Goal: Task Accomplishment & Management: Manage account settings

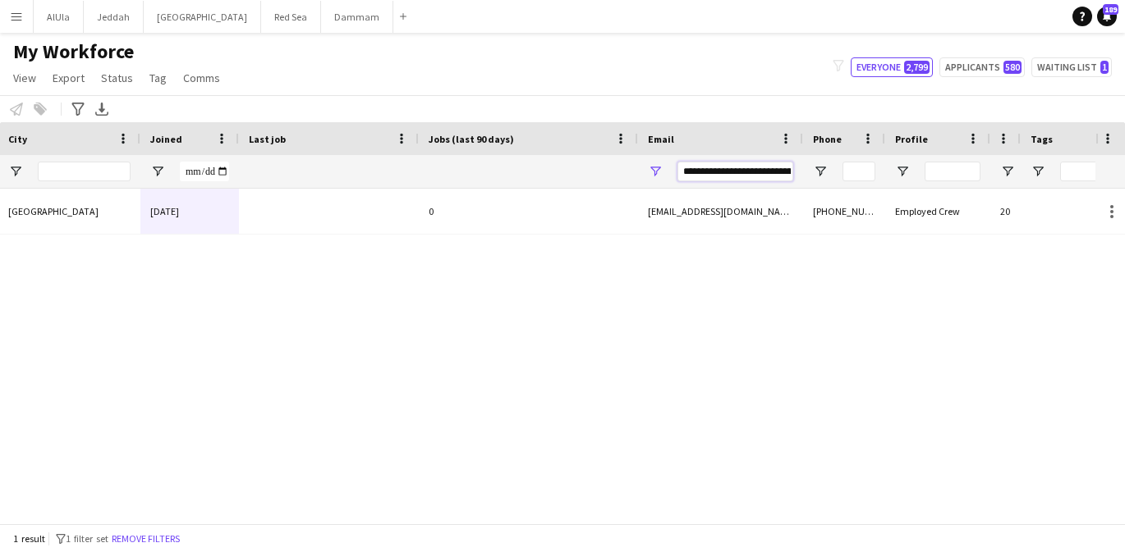
click at [772, 174] on input "**********" at bounding box center [735, 172] width 116 height 20
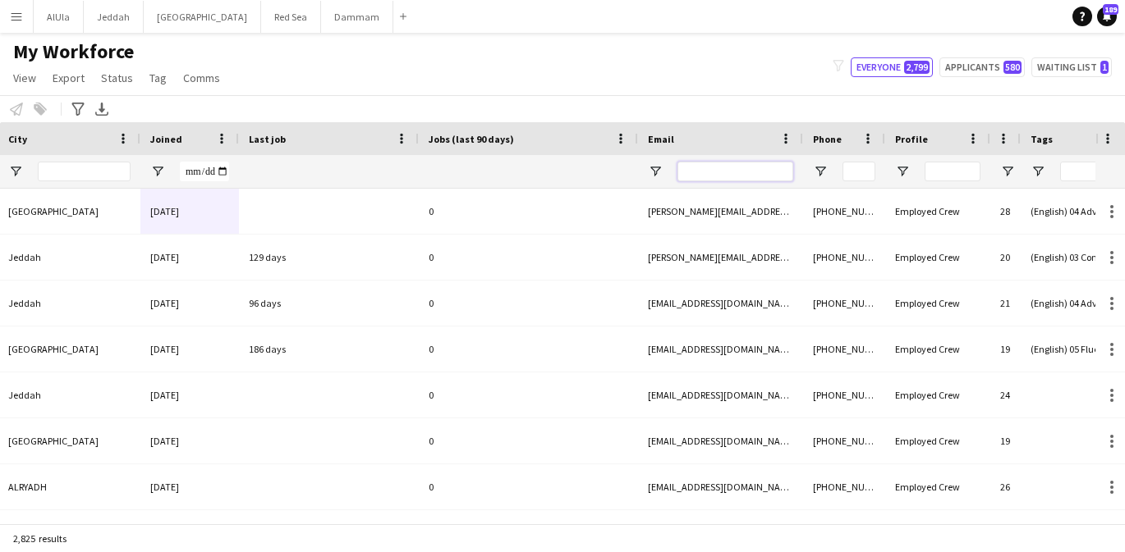
paste input "**********"
type input "**********"
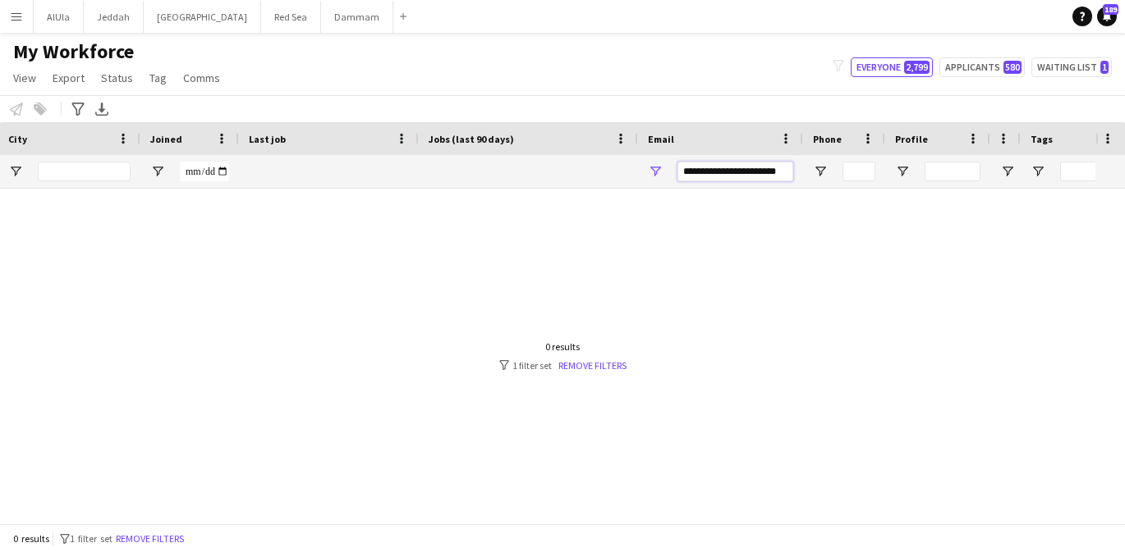
scroll to position [0, 326]
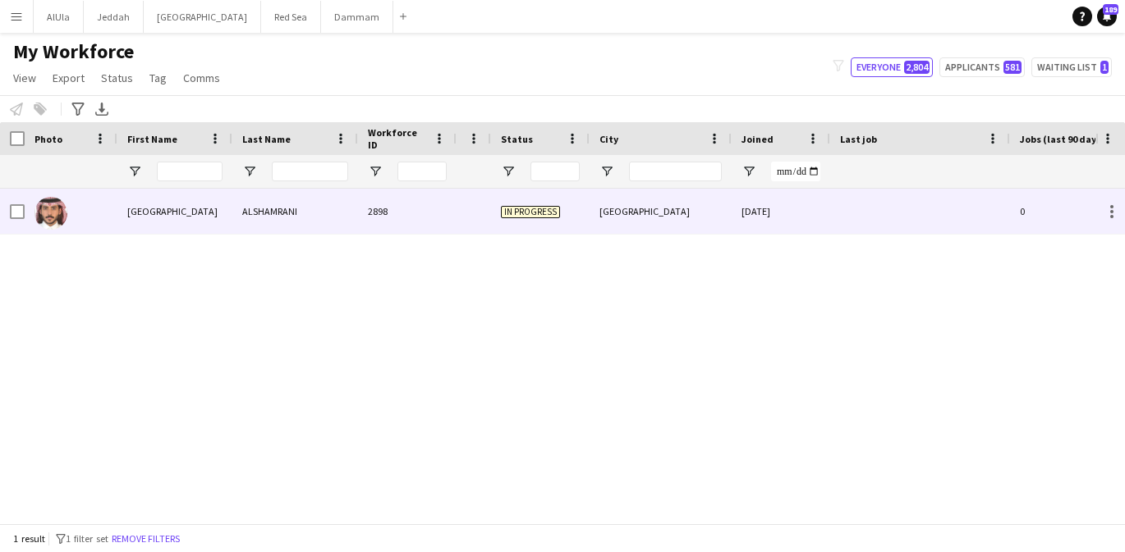
click at [447, 212] on div "2898" at bounding box center [407, 211] width 99 height 45
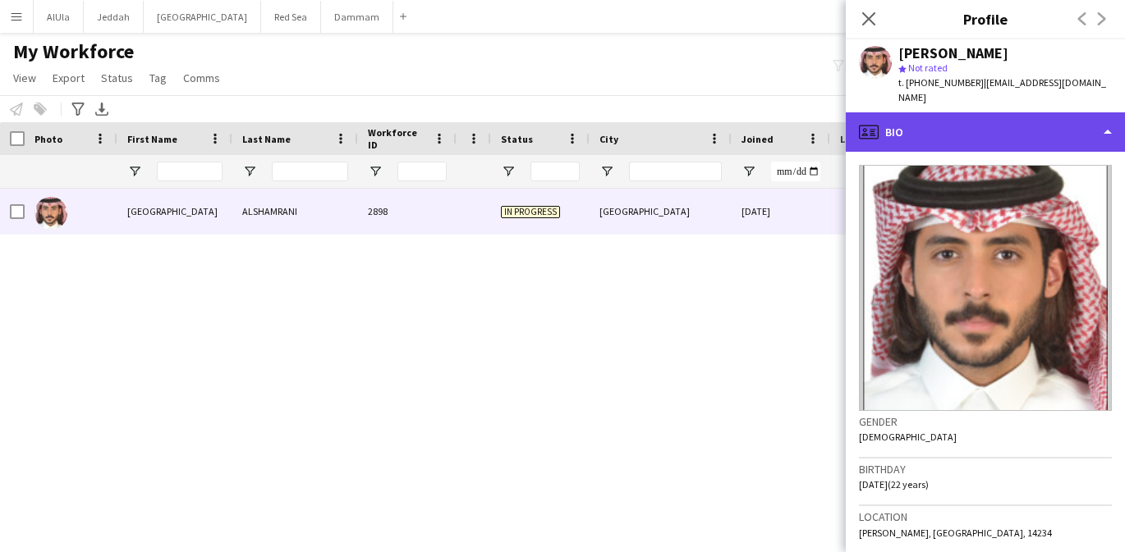
click at [919, 127] on div "profile Bio" at bounding box center [985, 131] width 279 height 39
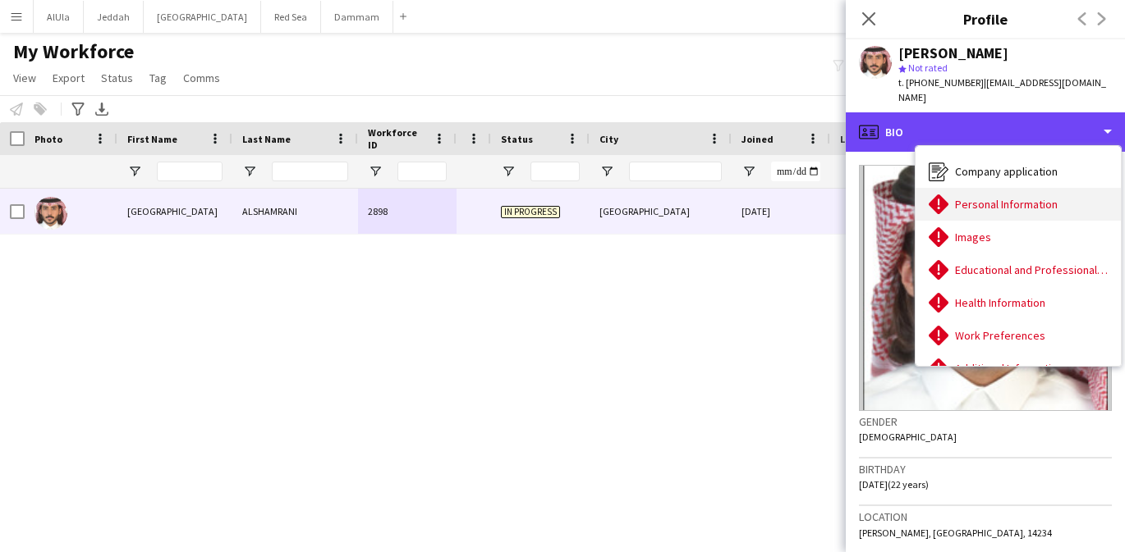
scroll to position [25, 0]
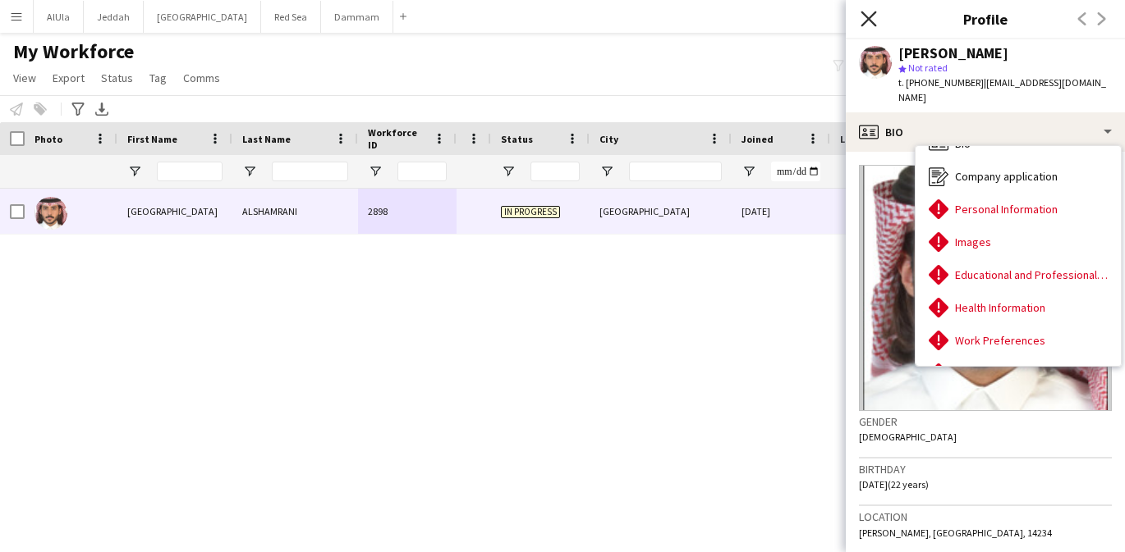
click at [875, 14] on icon "Close pop-in" at bounding box center [868, 19] width 16 height 16
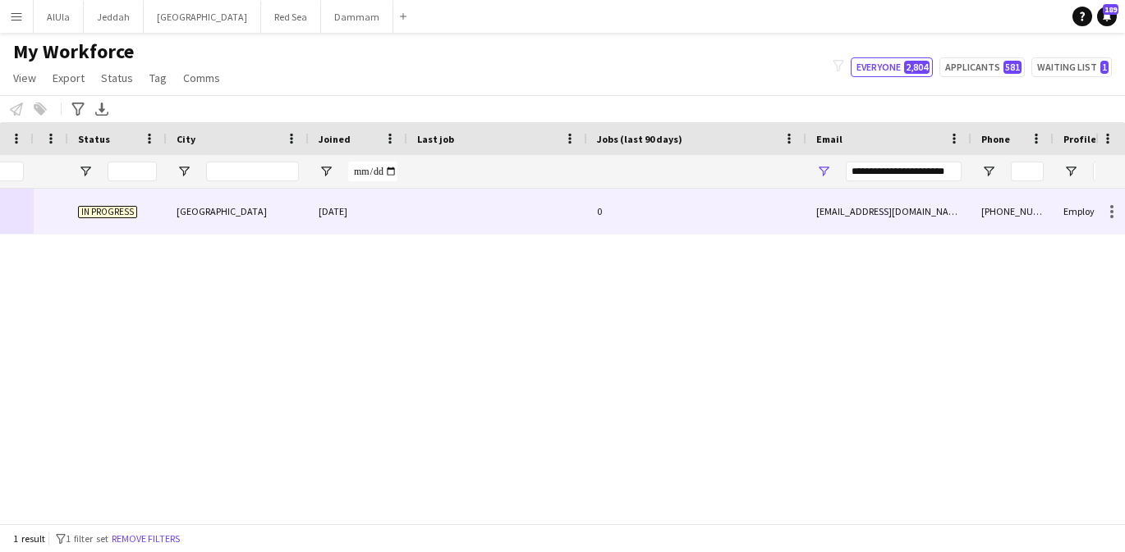
scroll to position [0, 0]
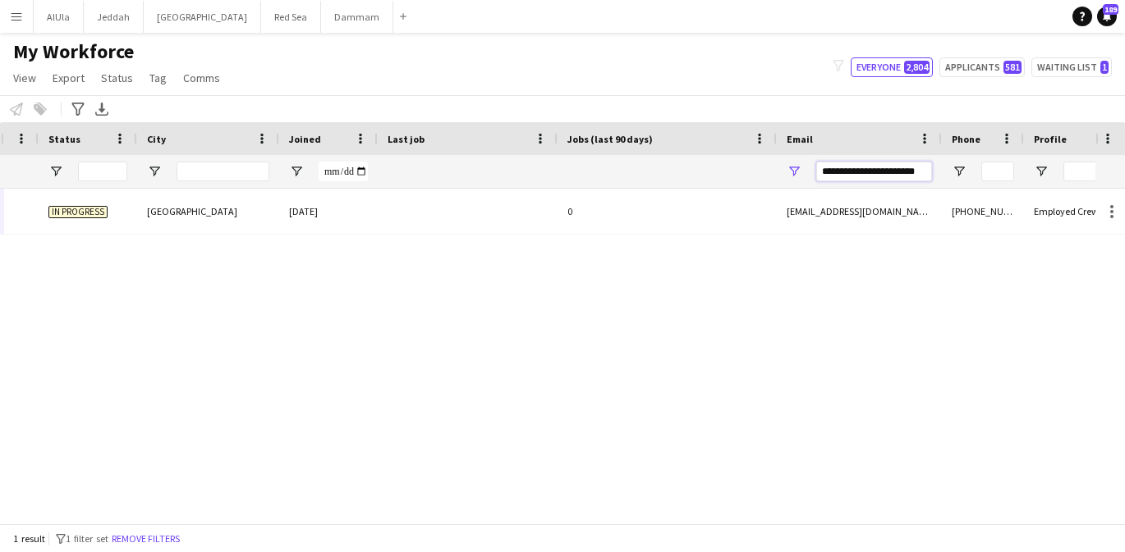
click at [887, 177] on input "**********" at bounding box center [874, 172] width 116 height 20
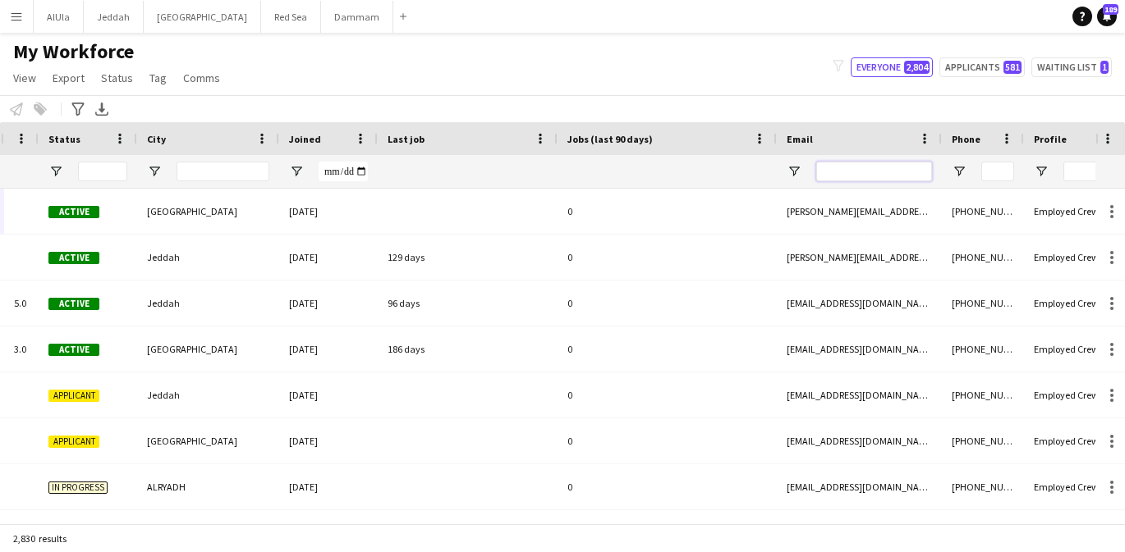
paste input "**********"
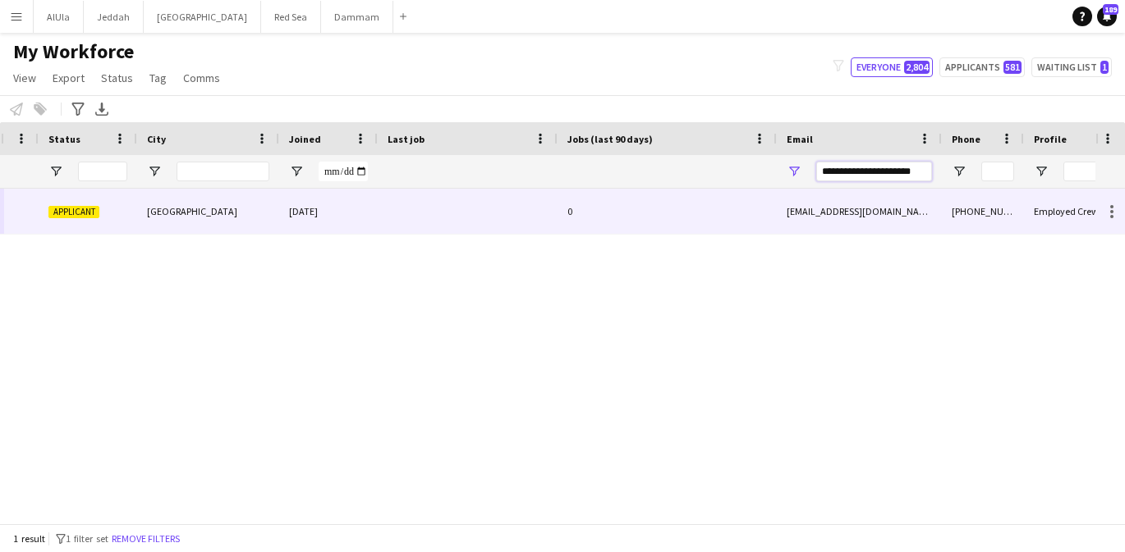
type input "**********"
click at [818, 211] on div "talal.ah9091@gmail.com" at bounding box center [859, 211] width 165 height 45
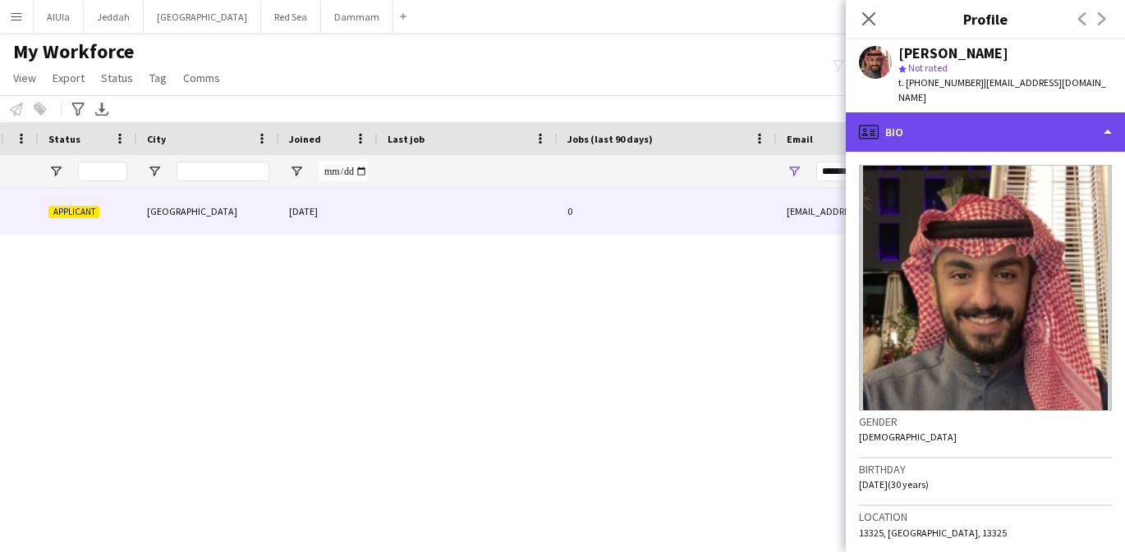
click at [975, 124] on div "profile Bio" at bounding box center [985, 131] width 279 height 39
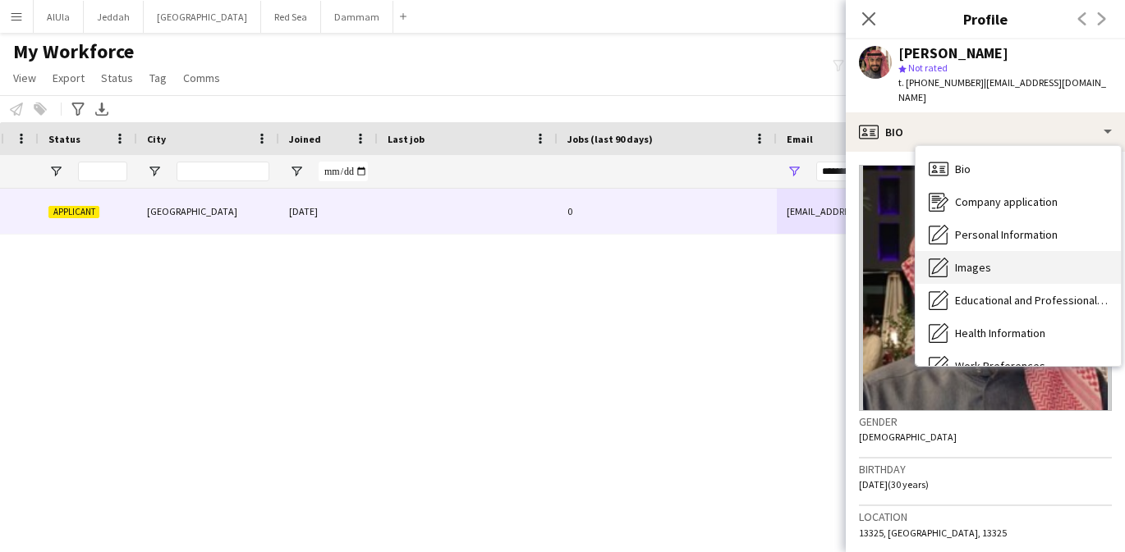
click at [979, 260] on span "Images" at bounding box center [973, 267] width 36 height 15
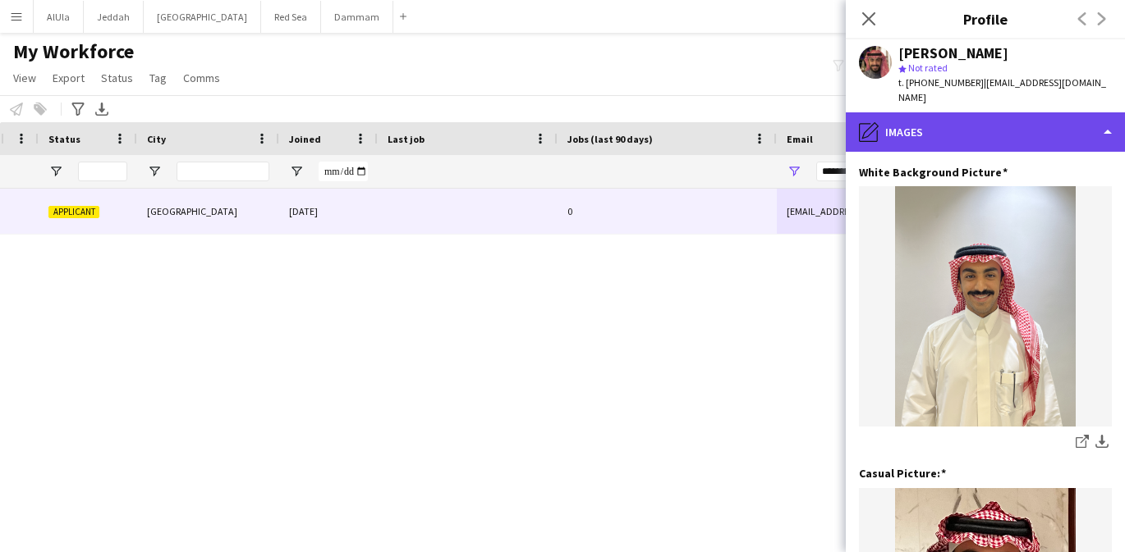
click at [959, 117] on div "pencil4 Images" at bounding box center [985, 131] width 279 height 39
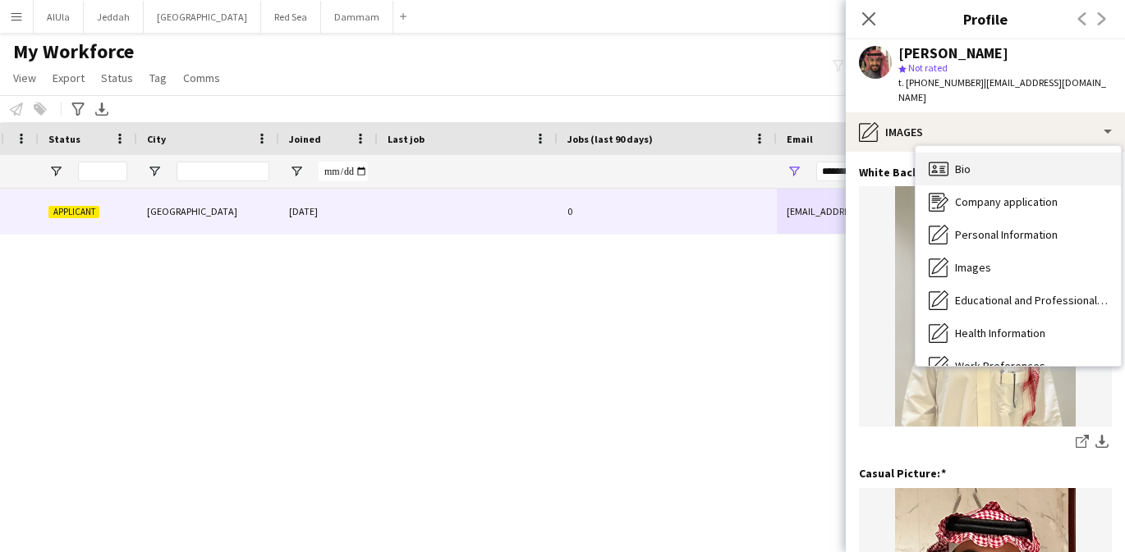
click at [960, 162] on span "Bio" at bounding box center [963, 169] width 16 height 15
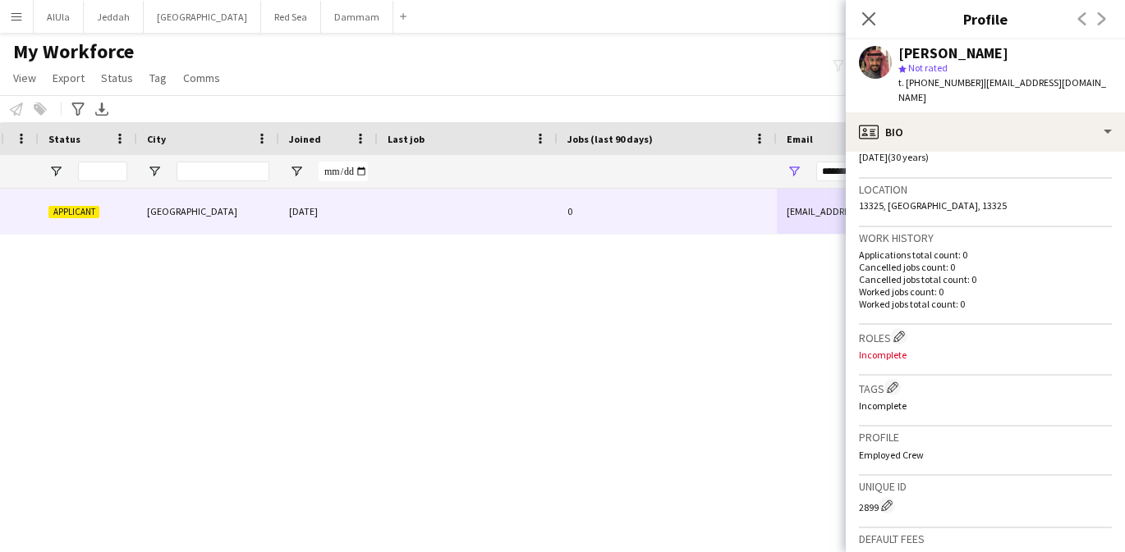
scroll to position [348, 0]
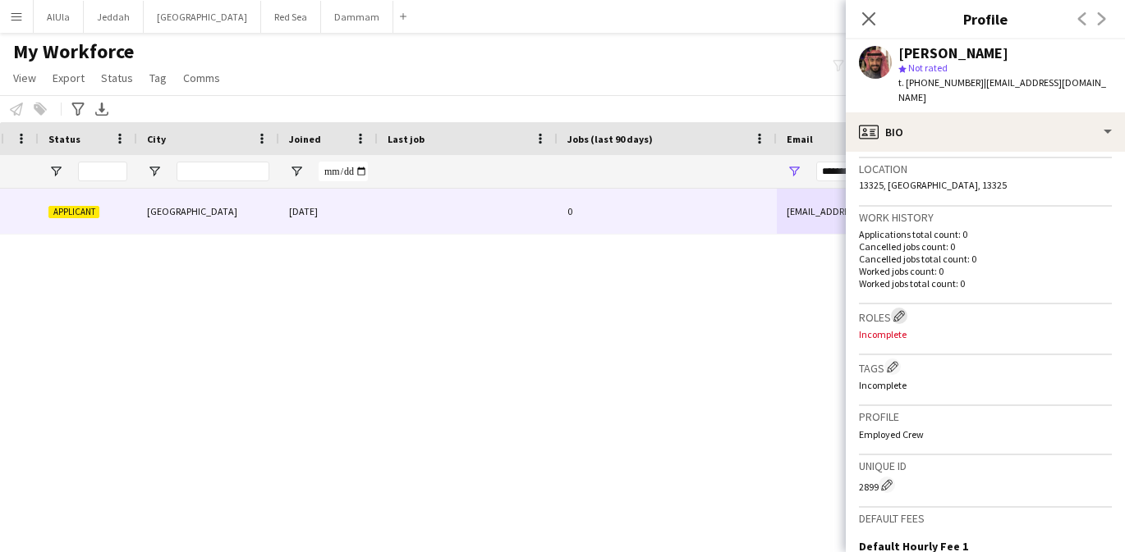
click at [901, 310] on app-icon "Edit crew company roles" at bounding box center [898, 315] width 11 height 11
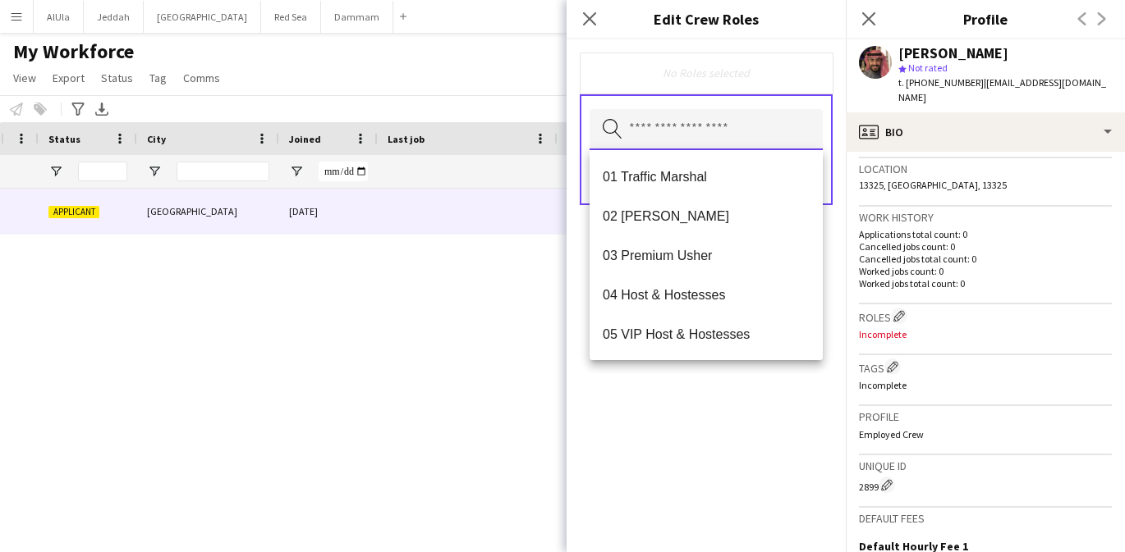
click at [731, 128] on input "text" at bounding box center [705, 129] width 233 height 41
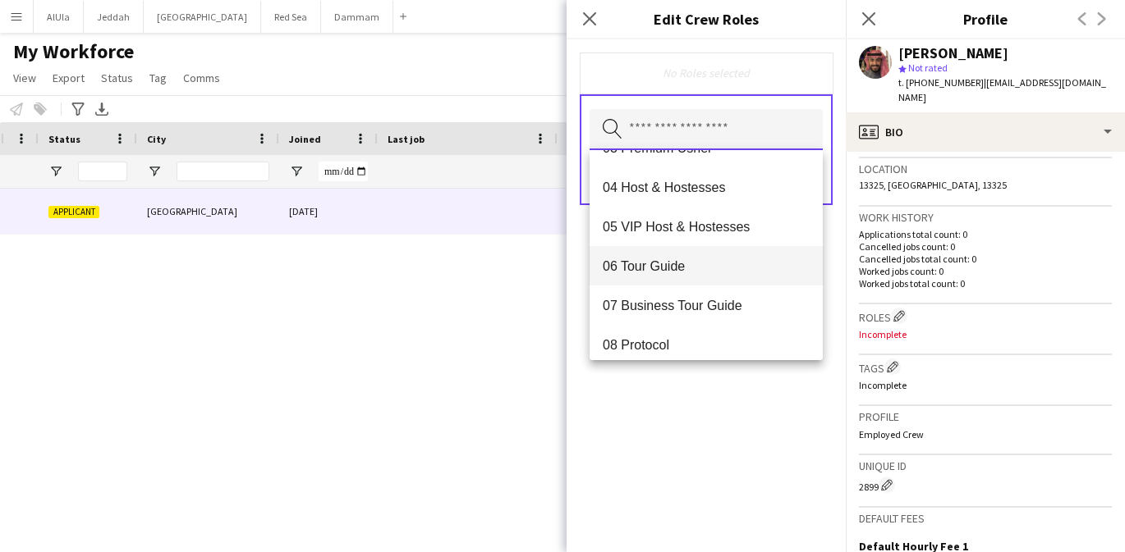
scroll to position [110, 0]
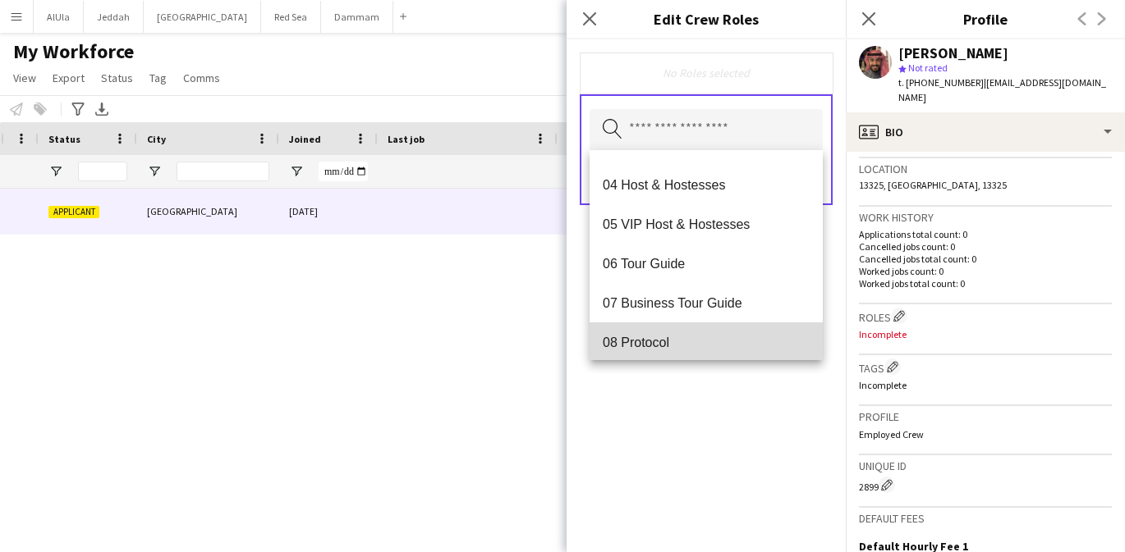
click at [692, 329] on mat-option "08 Protocol" at bounding box center [705, 342] width 233 height 39
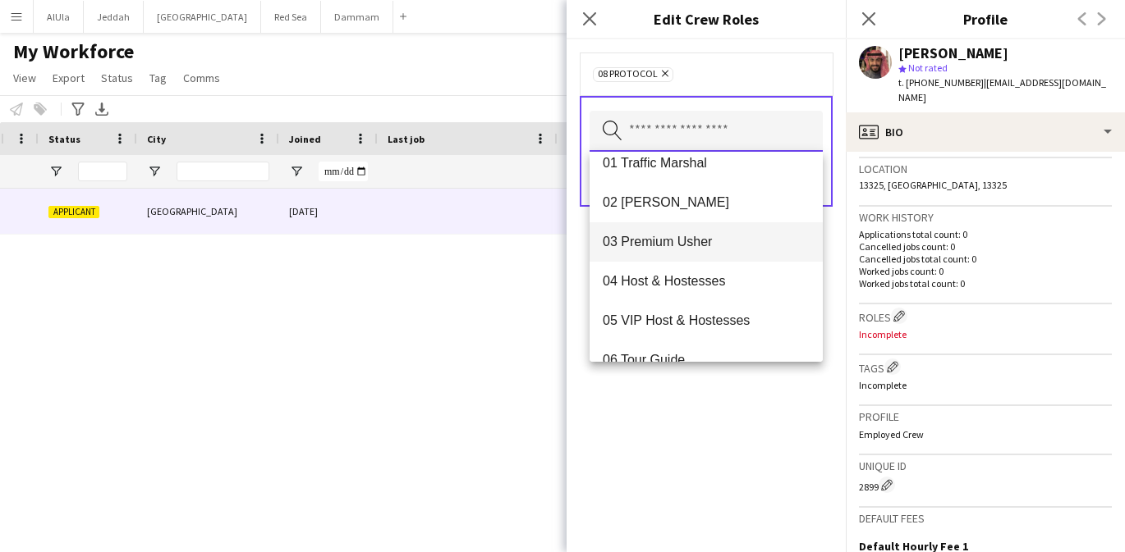
scroll to position [14, 0]
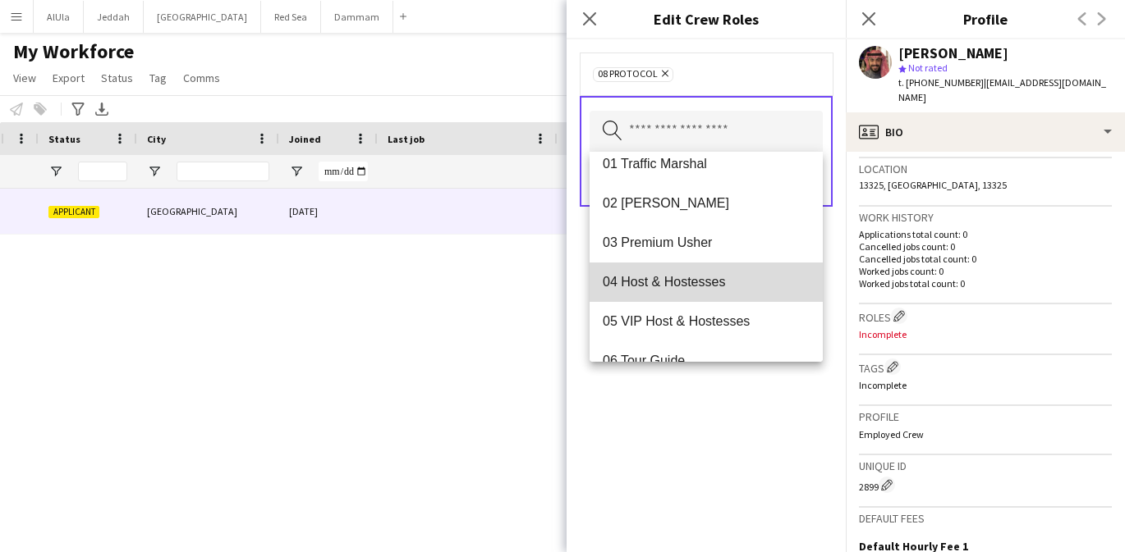
click at [686, 270] on mat-option "04 Host & Hostesses" at bounding box center [705, 282] width 233 height 39
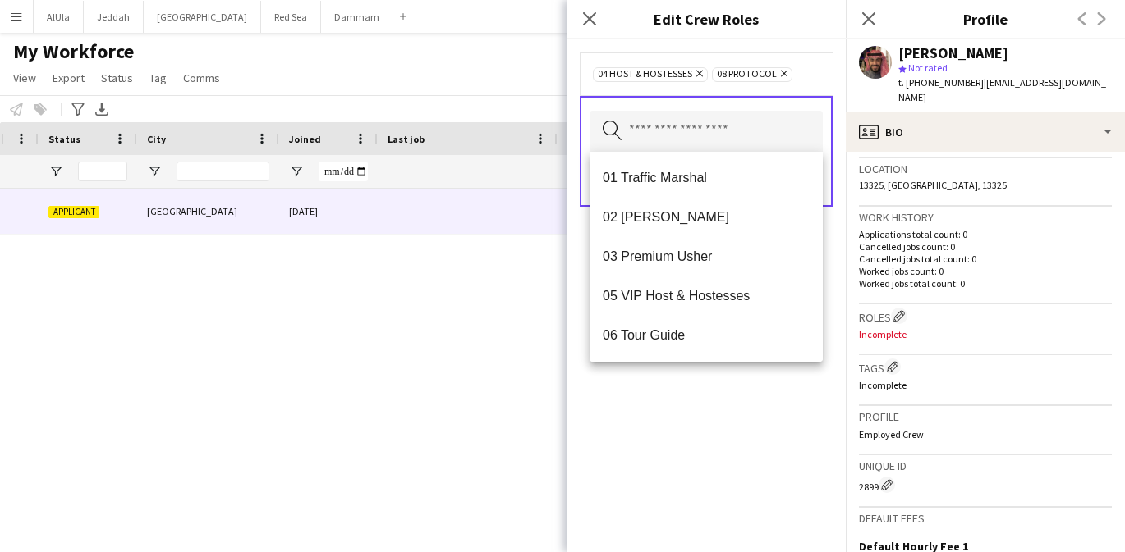
click at [684, 396] on div "04 Host & Hostesses Remove 08 Protocol Remove Search by role type Save" at bounding box center [705, 295] width 279 height 513
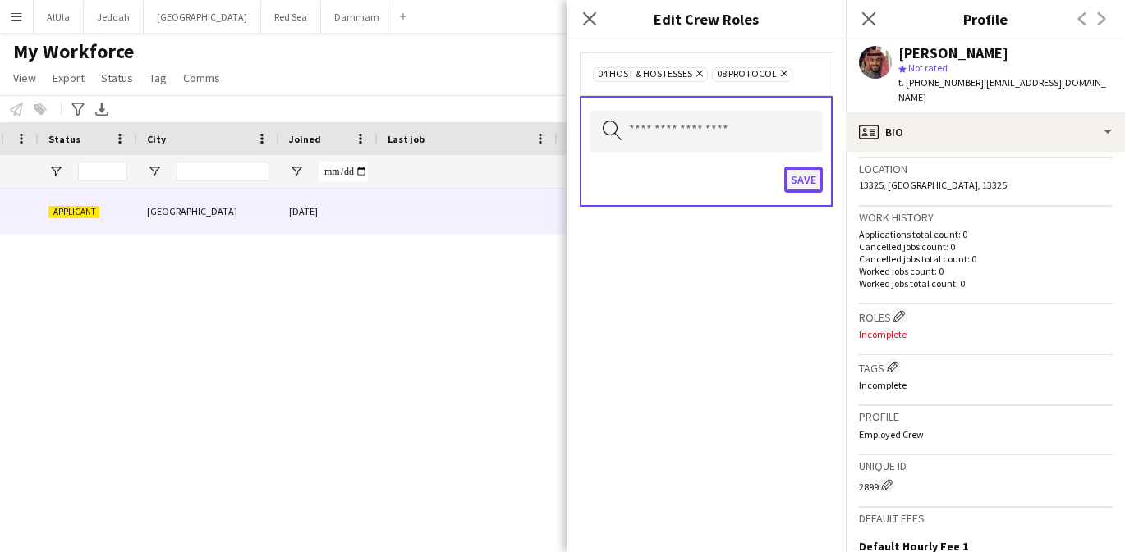
click at [803, 181] on button "Save" at bounding box center [803, 180] width 39 height 26
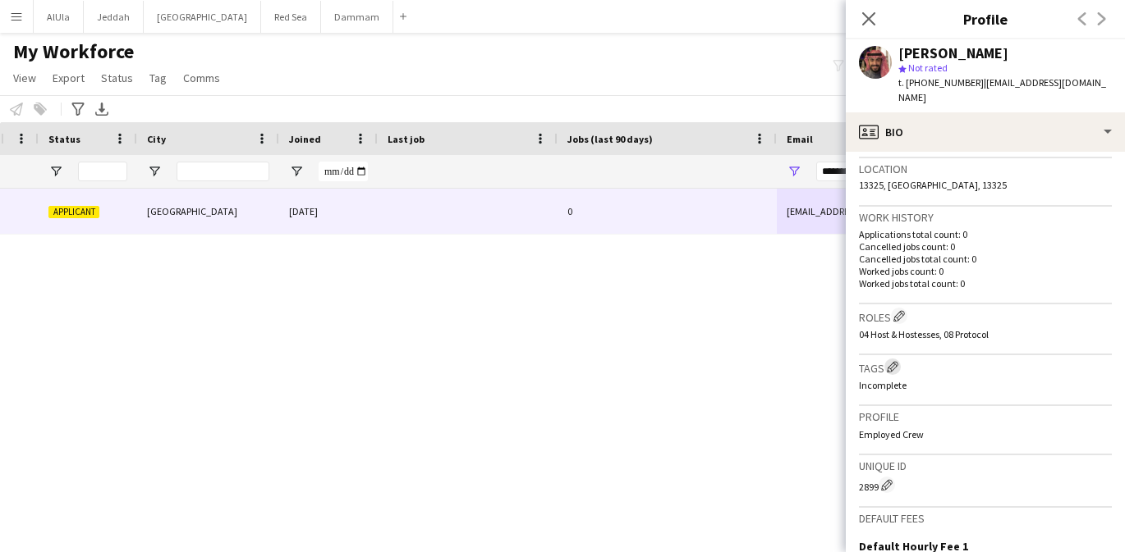
click at [891, 361] on app-icon "Edit crew company tags" at bounding box center [892, 366] width 11 height 11
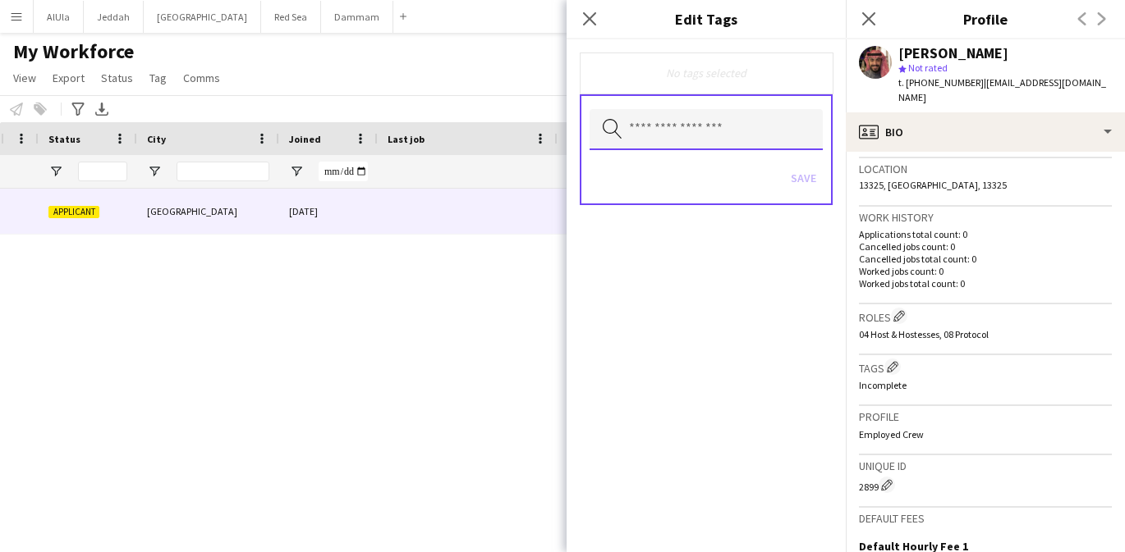
click at [721, 130] on input "text" at bounding box center [705, 129] width 233 height 41
click at [769, 123] on input "text" at bounding box center [705, 129] width 233 height 41
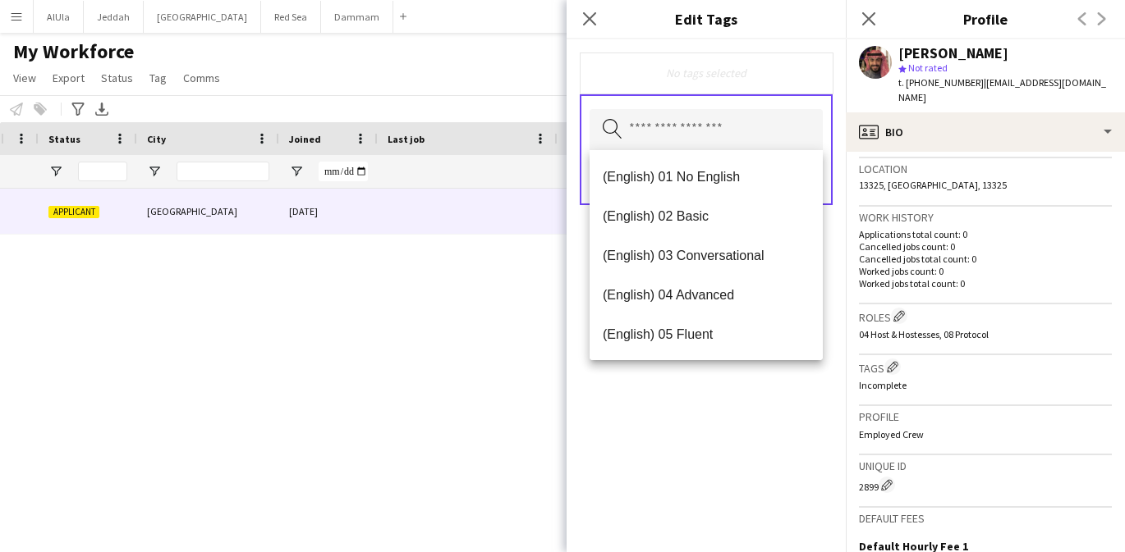
click at [746, 390] on div "No tags selected Search by tag name Save" at bounding box center [705, 295] width 279 height 513
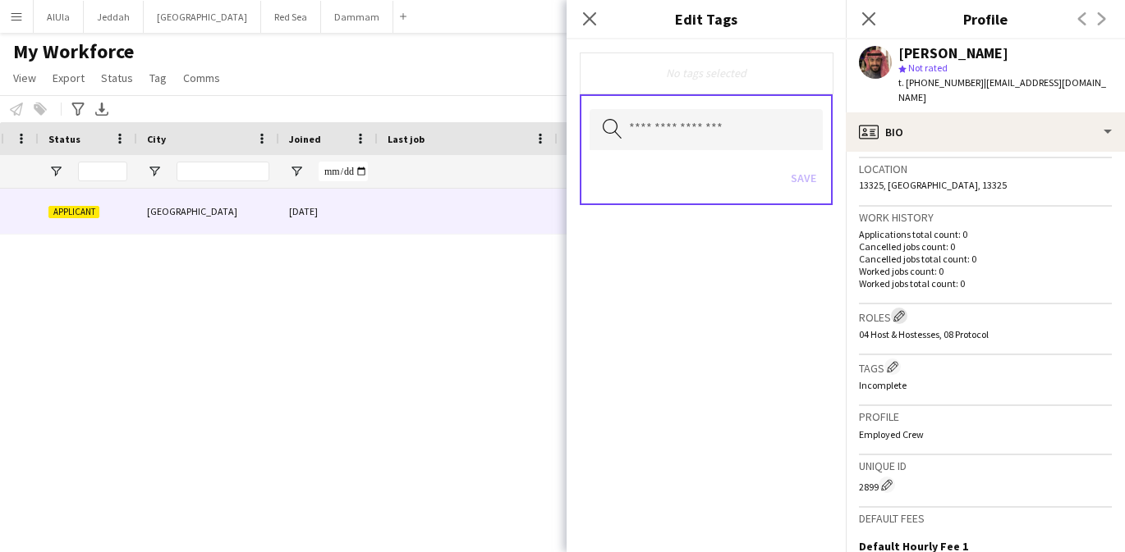
click at [898, 310] on app-icon "Edit crew company roles" at bounding box center [898, 315] width 11 height 11
click at [781, 71] on icon "Remove" at bounding box center [782, 73] width 11 height 11
click at [695, 71] on icon "Remove" at bounding box center [697, 73] width 11 height 11
click at [691, 126] on input "text" at bounding box center [705, 129] width 233 height 41
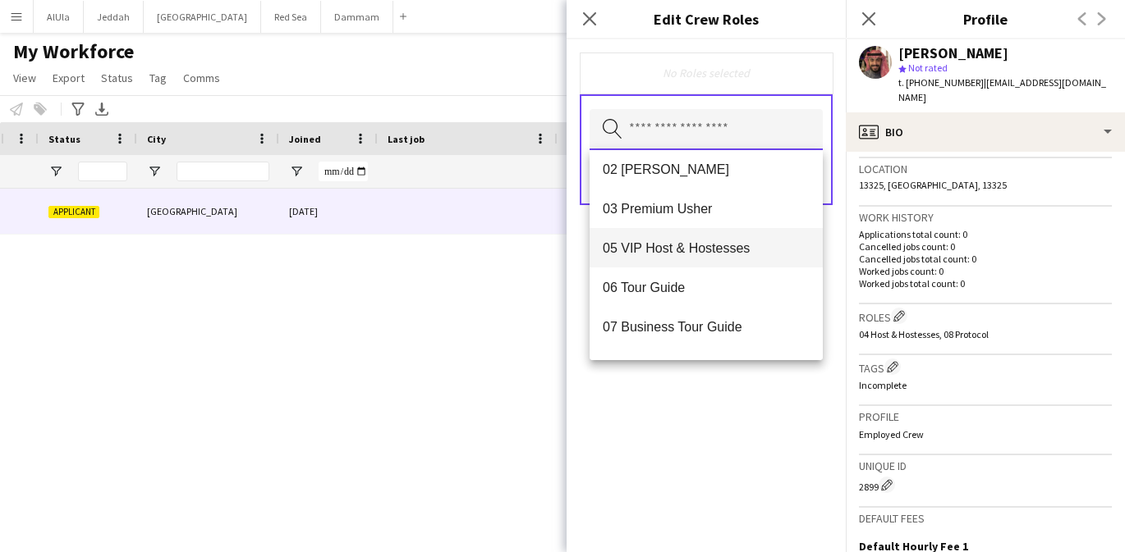
scroll to position [0, 0]
